Goal: Information Seeking & Learning: Learn about a topic

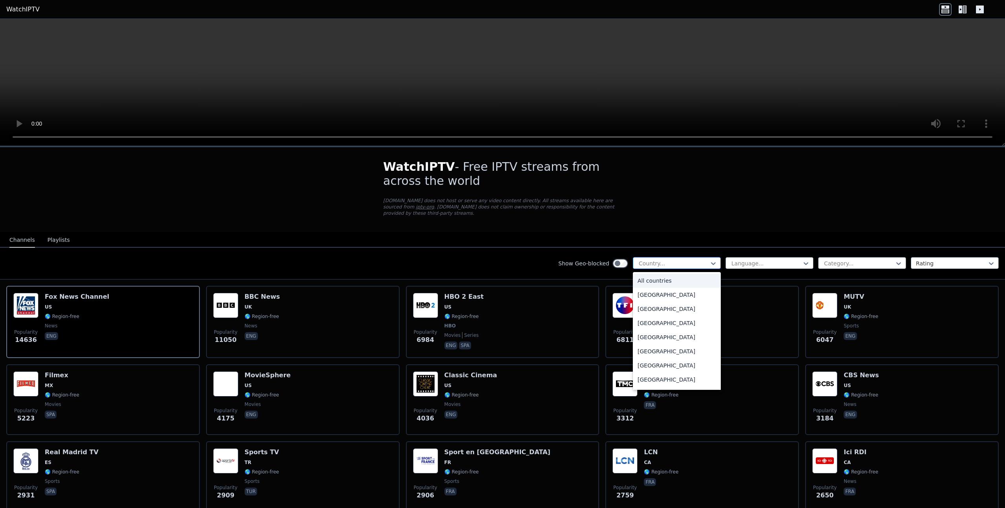
click at [687, 263] on div at bounding box center [673, 263] width 71 height 8
click at [662, 363] on div "[GEOGRAPHIC_DATA]" at bounding box center [677, 365] width 88 height 14
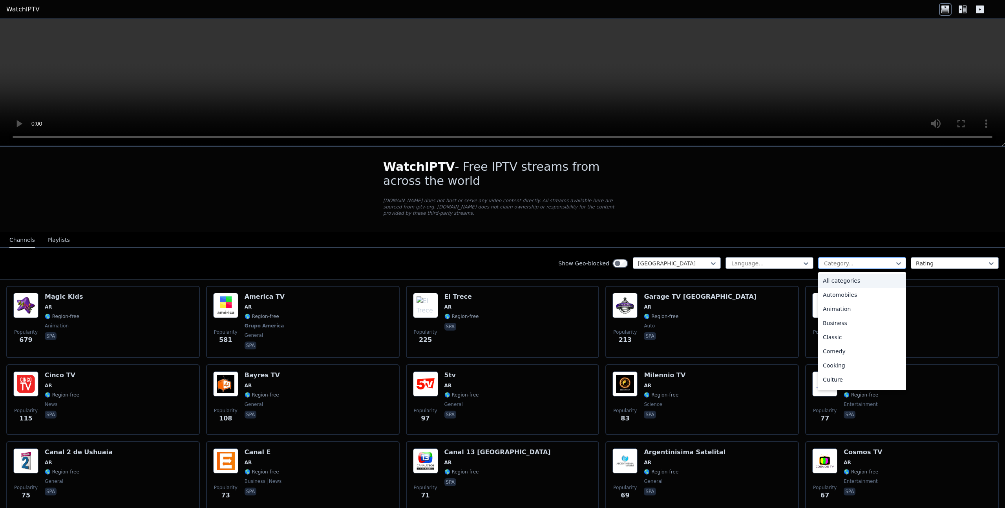
click at [837, 263] on div at bounding box center [858, 263] width 71 height 8
click at [848, 295] on div "Automobiles" at bounding box center [862, 295] width 88 height 14
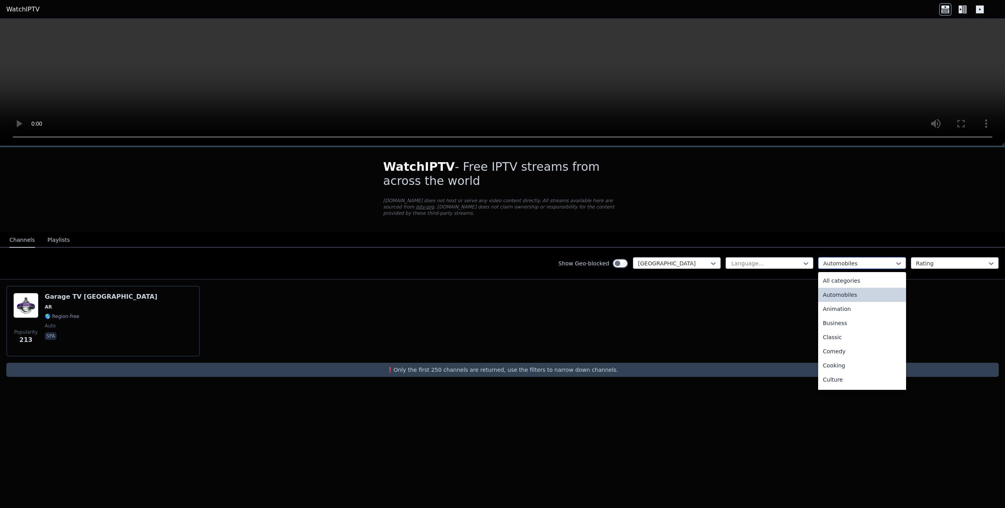
click at [857, 262] on div at bounding box center [858, 263] width 71 height 8
click at [828, 353] on div "Sports" at bounding box center [862, 353] width 88 height 14
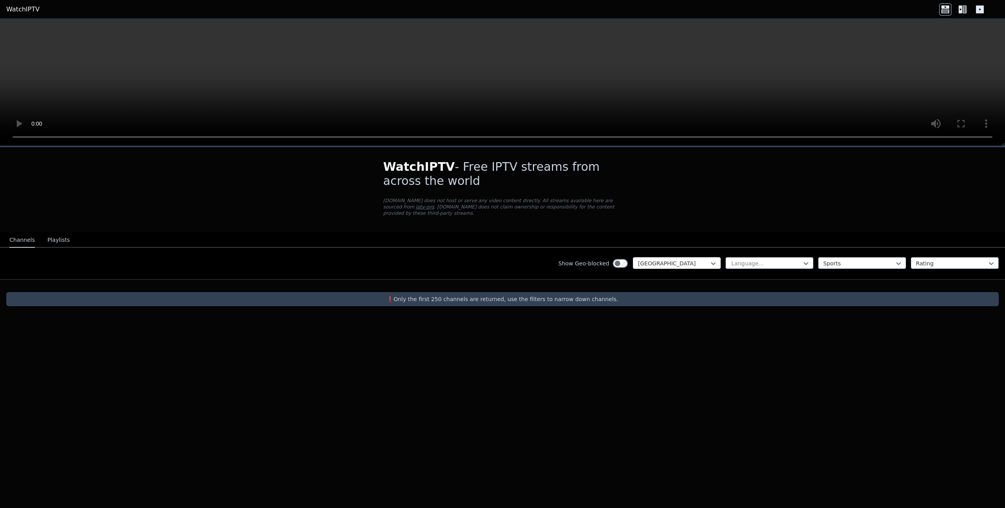
click at [696, 264] on div at bounding box center [673, 263] width 71 height 8
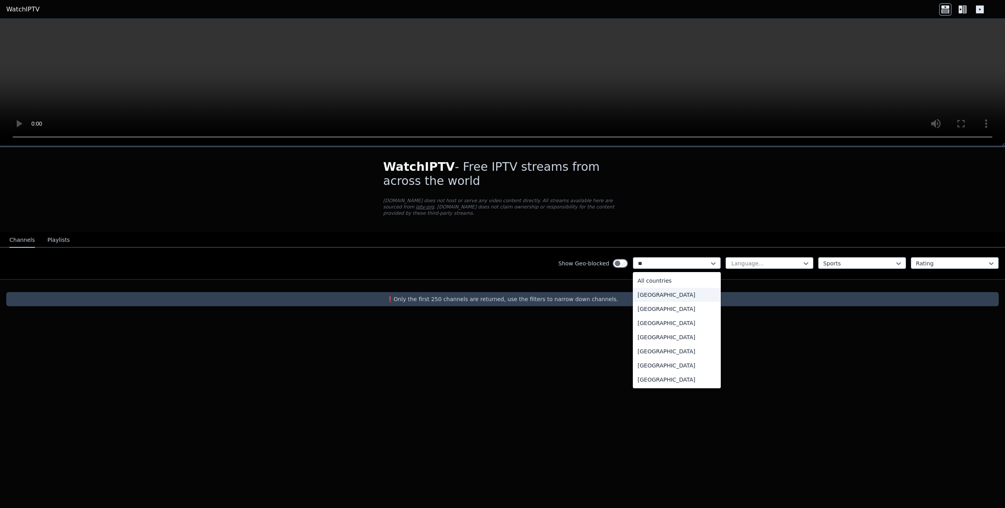
type input "***"
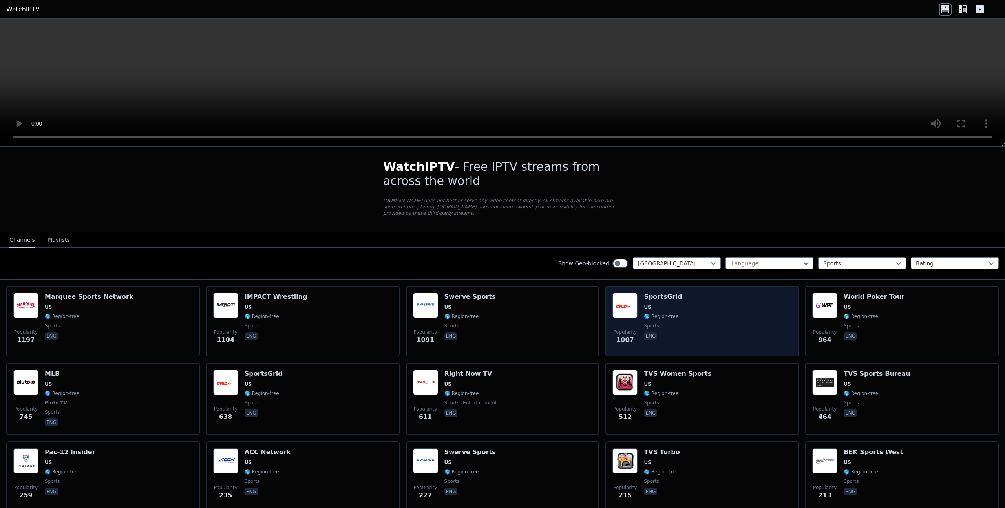
click at [698, 311] on div "Popularity 1007 SportsGrid US 🌎 Region-free sports eng" at bounding box center [701, 321] width 179 height 57
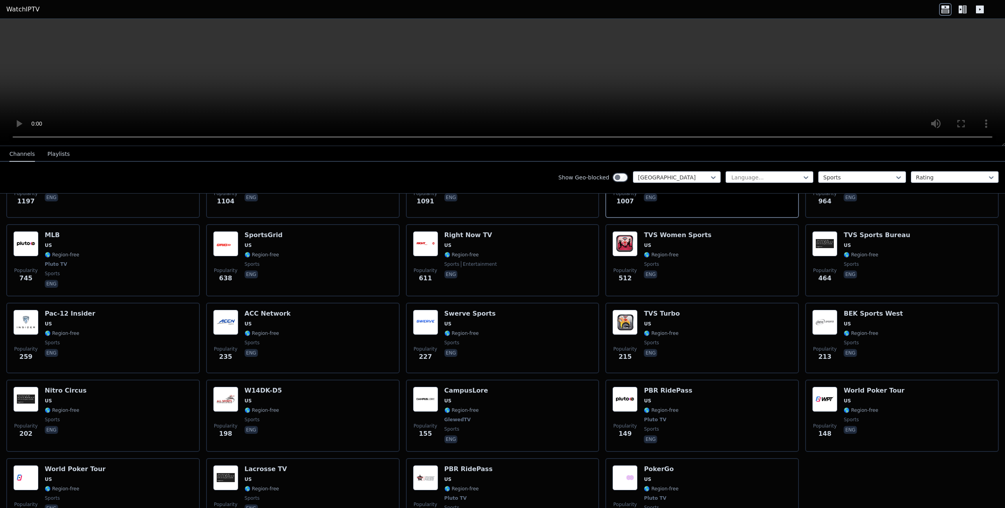
scroll to position [139, 0]
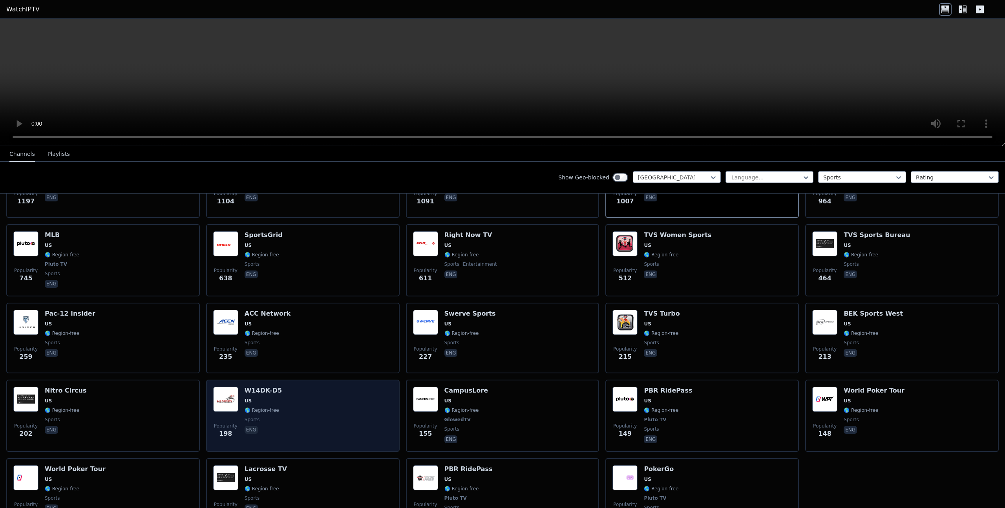
click at [306, 406] on div "Popularity 198 W14DK-D5 US 🌎 Region-free sports eng" at bounding box center [302, 416] width 179 height 58
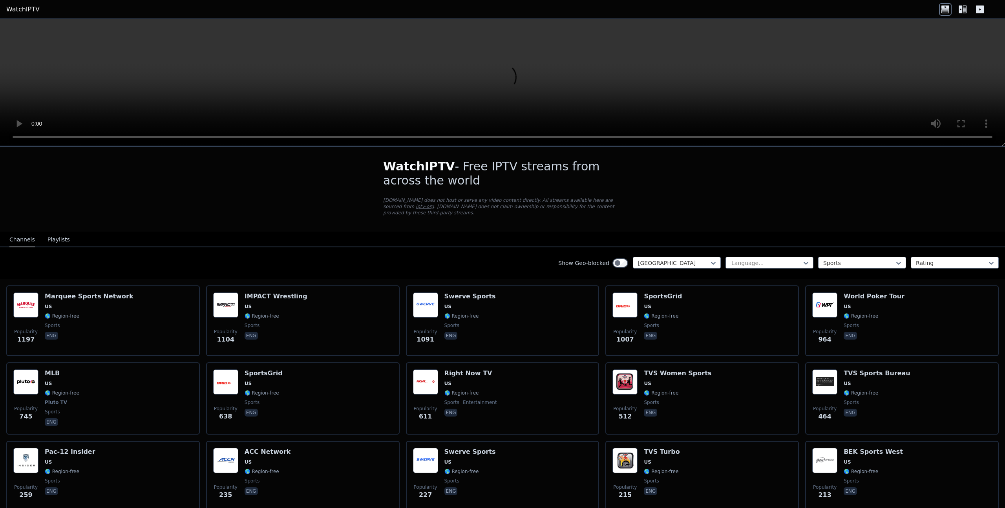
scroll to position [0, 0]
